Goal: Navigation & Orientation: Go to known website

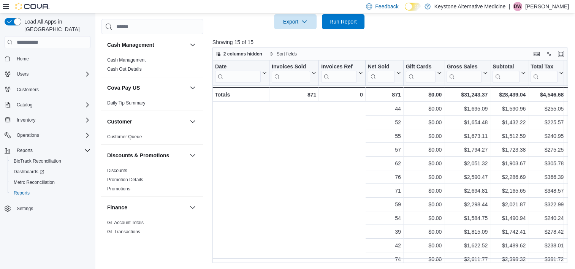
scroll to position [0, 207]
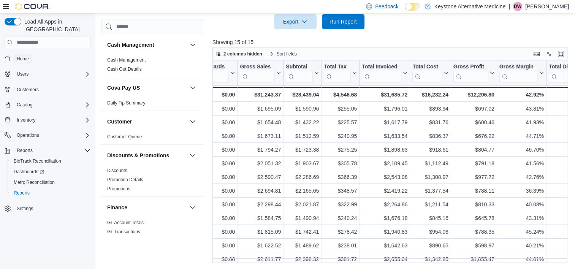
click at [21, 56] on span "Home" at bounding box center [23, 59] width 12 height 6
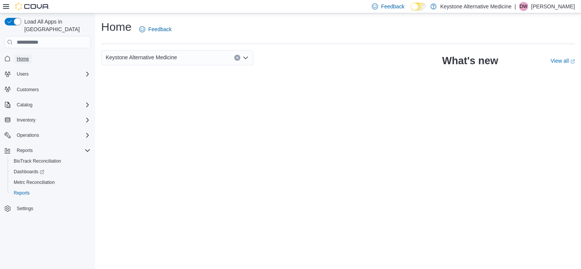
click at [21, 56] on span "Home" at bounding box center [23, 59] width 12 height 6
